Goal: Information Seeking & Learning: Learn about a topic

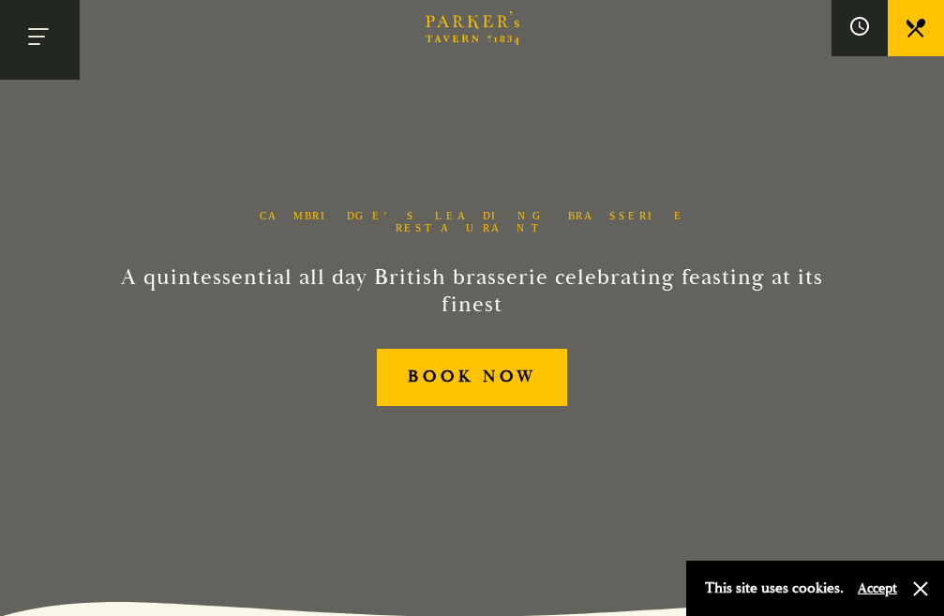
click at [45, 37] on button "Toggle navigation" at bounding box center [40, 40] width 80 height 80
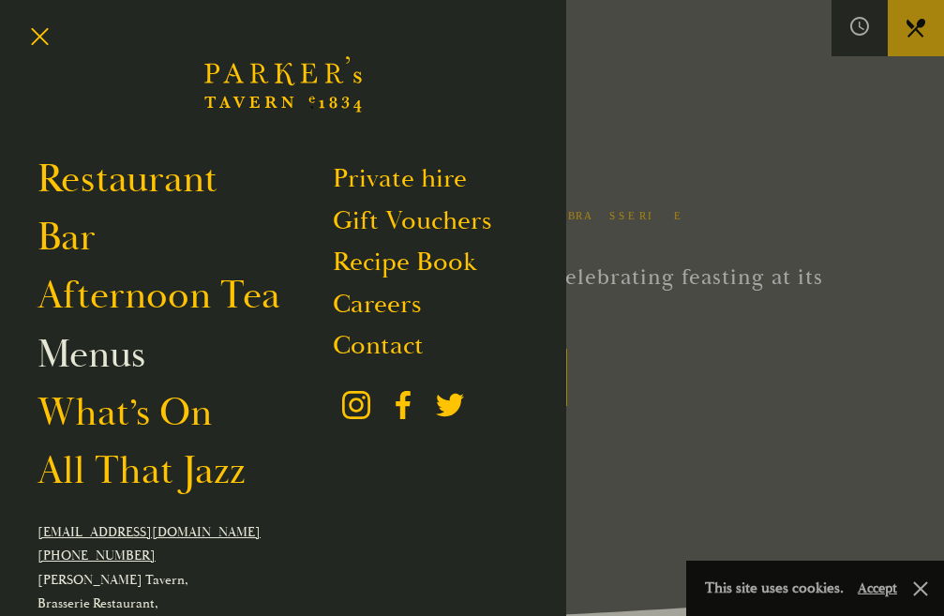
click at [109, 363] on link "Menus" at bounding box center [91, 355] width 108 height 48
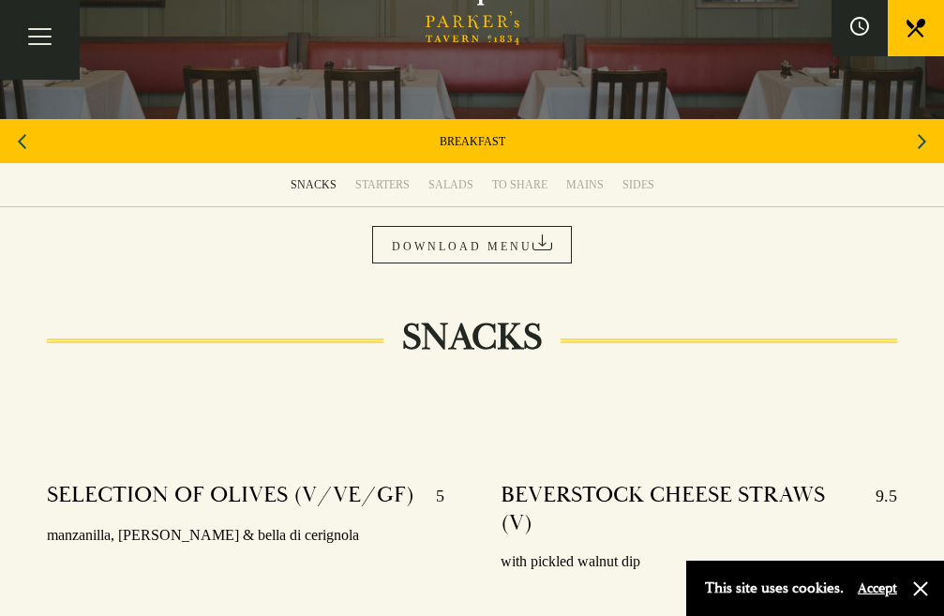
scroll to position [230, 0]
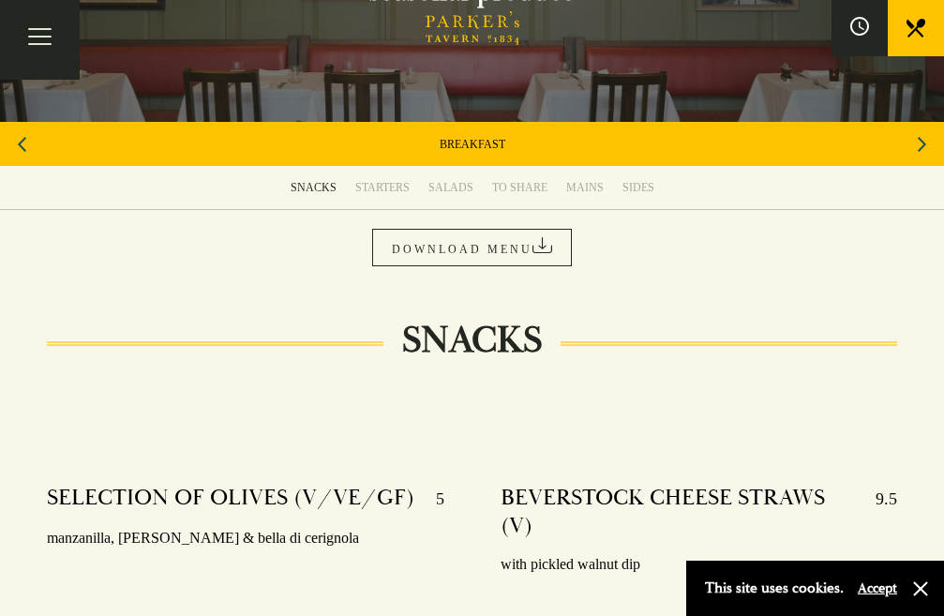
click at [0, 0] on link "SET MENU" at bounding box center [0, 0] width 0 height 0
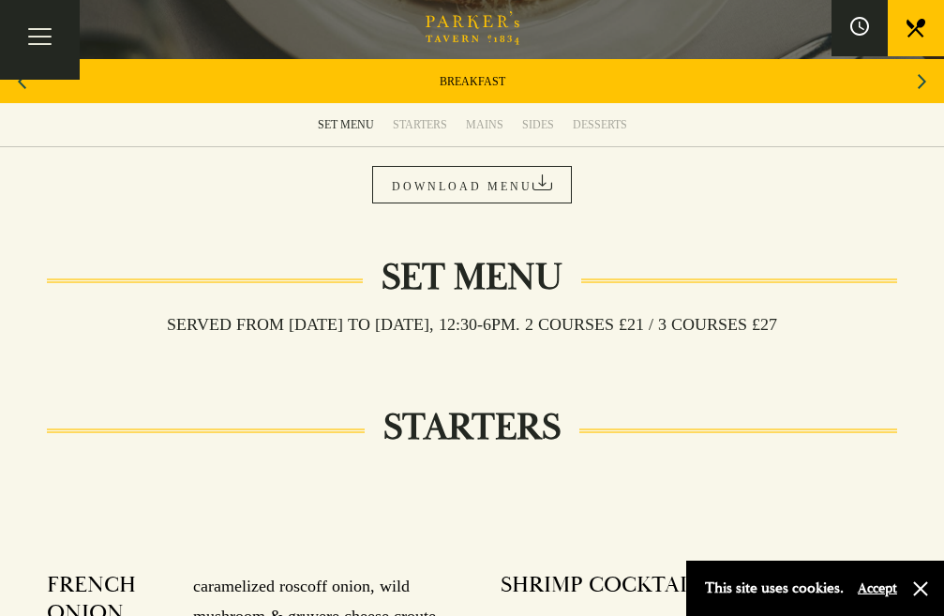
scroll to position [242, 0]
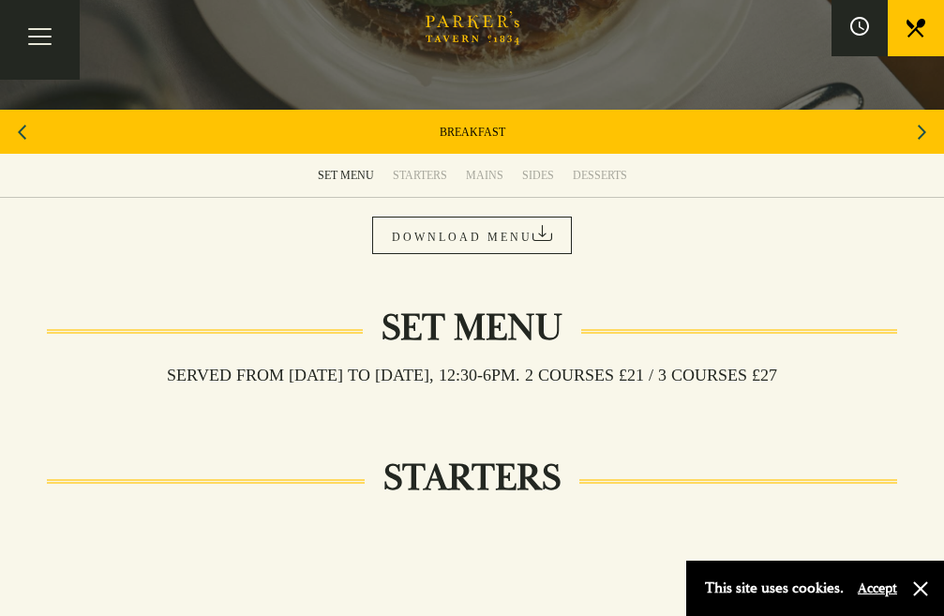
click at [0, 0] on link "DOWNLOAD MENU" at bounding box center [0, 0] width 0 height 0
click at [0, 0] on link "AFTERNOON TEA" at bounding box center [0, 0] width 0 height 0
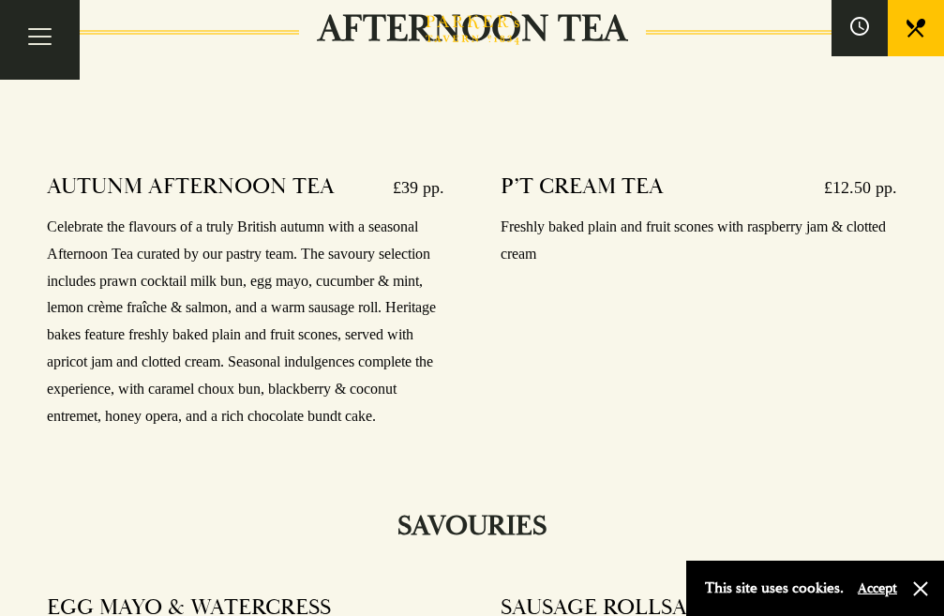
click at [670, 479] on div "P’T CREAM TEA £12.50 pp. Freshly baked plain and fruit scones with raspberry ja…" at bounding box center [698, 325] width 453 height 332
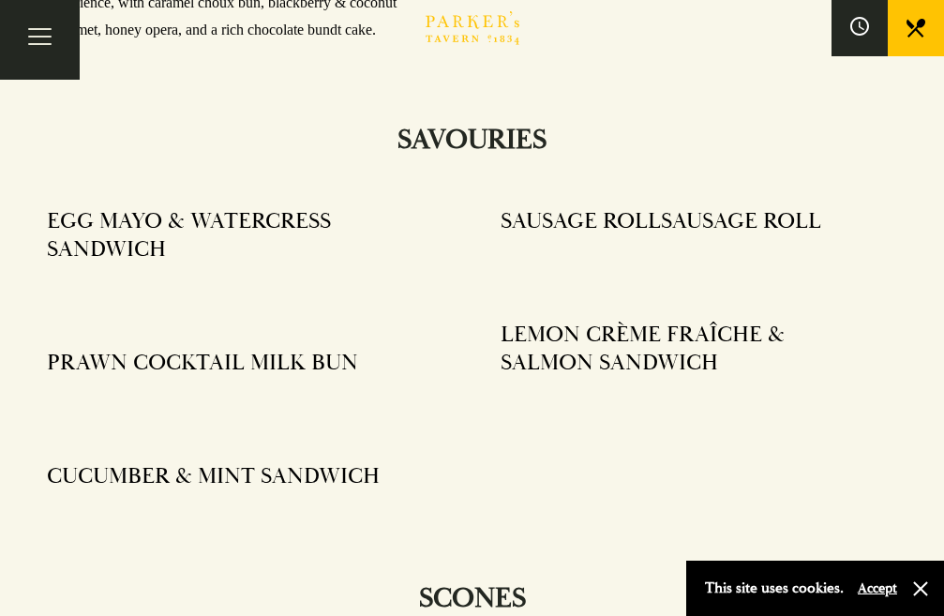
scroll to position [980, 0]
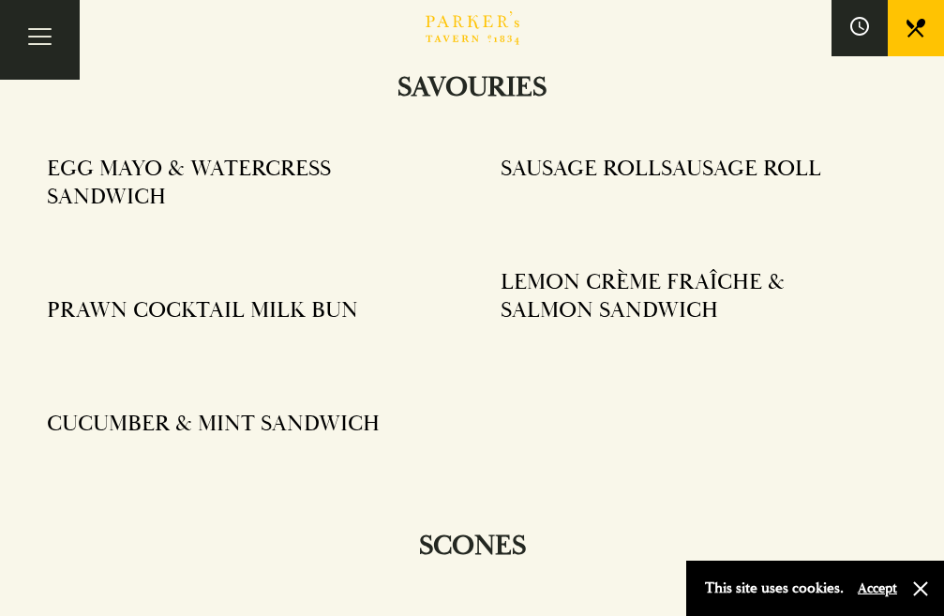
click at [679, 350] on div "LEMON CRÈME FRAÎCHE & SALMON SANDWICH" at bounding box center [699, 302] width 397 height 95
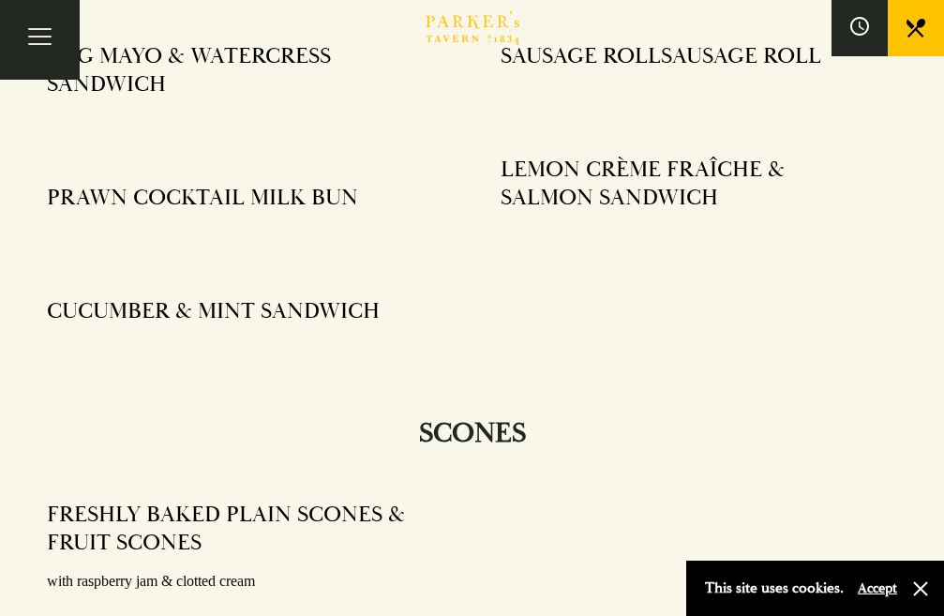
click at [691, 397] on div "SAUSAGE ROLLSAUSAGE ROLL LEMON CRÈME FRAÎCHE & SALMON SANDWICH" at bounding box center [698, 213] width 453 height 368
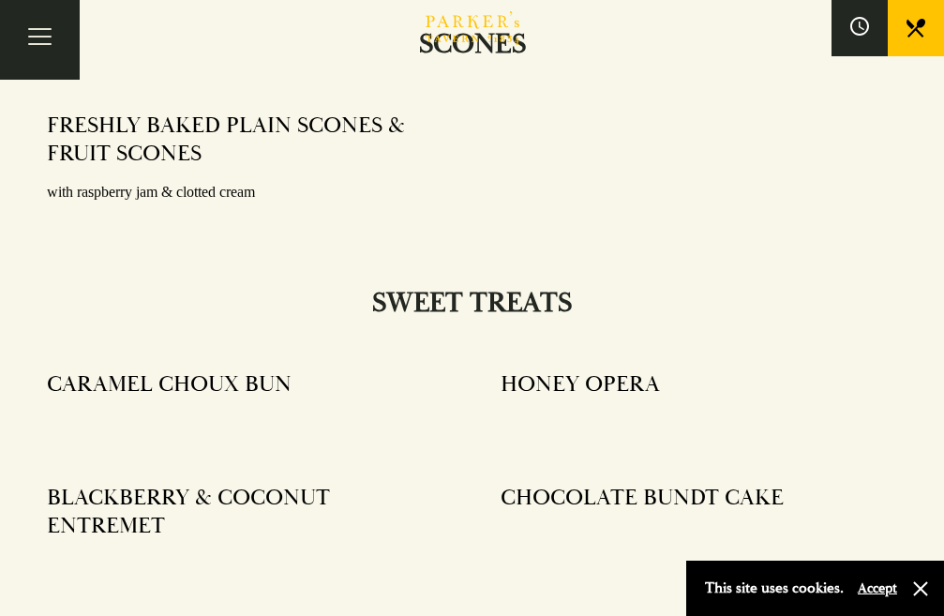
scroll to position [1538, 0]
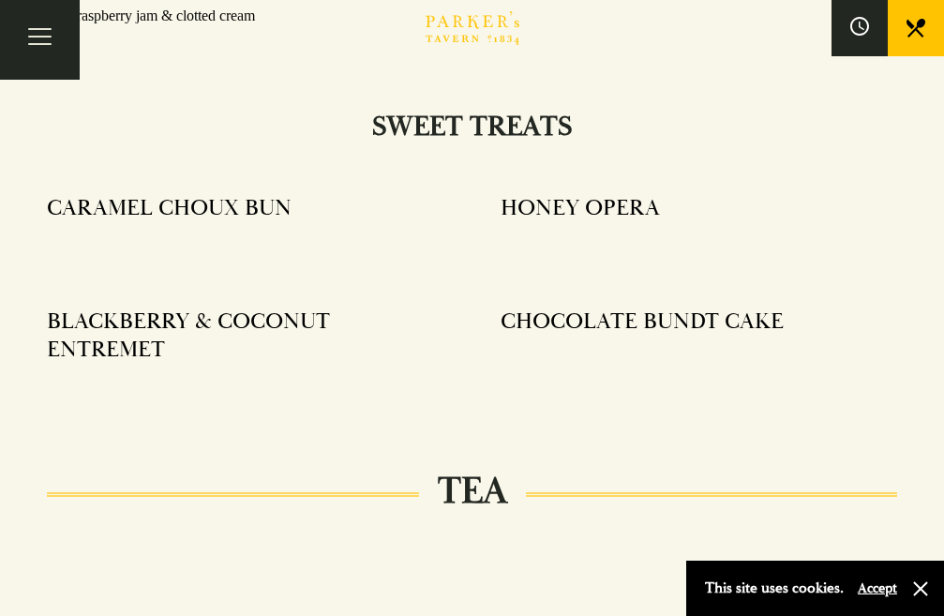
click at [671, 361] on div at bounding box center [699, 354] width 397 height 14
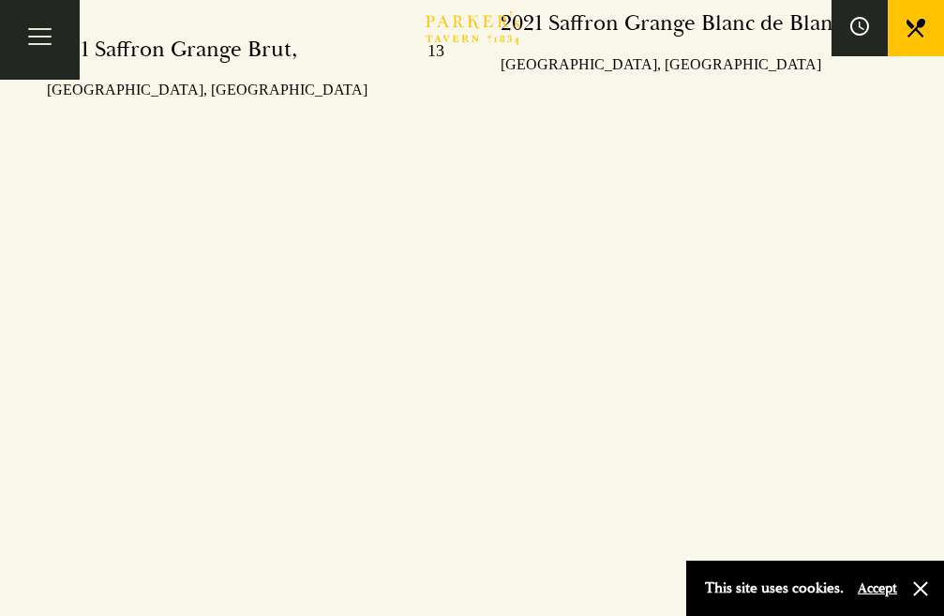
scroll to position [4193, 0]
